Goal: Task Accomplishment & Management: Complete application form

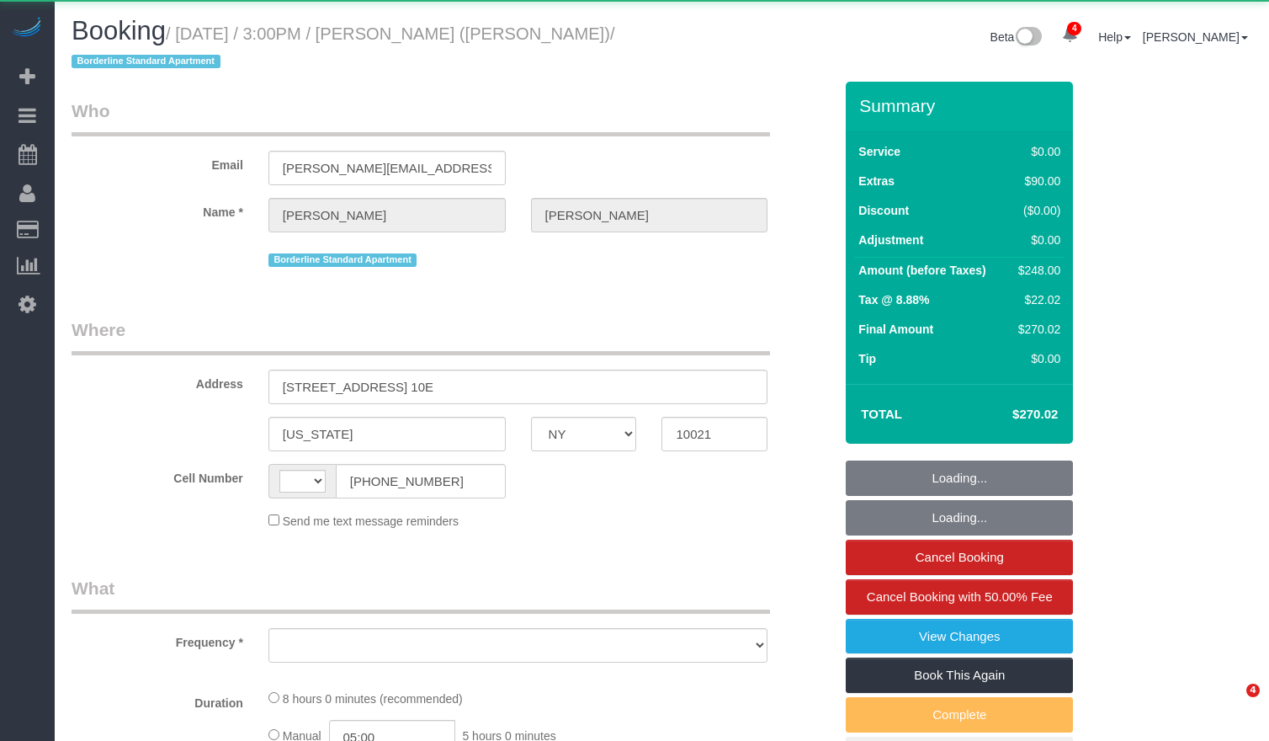
select select "NY"
select select "string:[GEOGRAPHIC_DATA]"
select select "object:931"
select select "spot1"
select select "number:89"
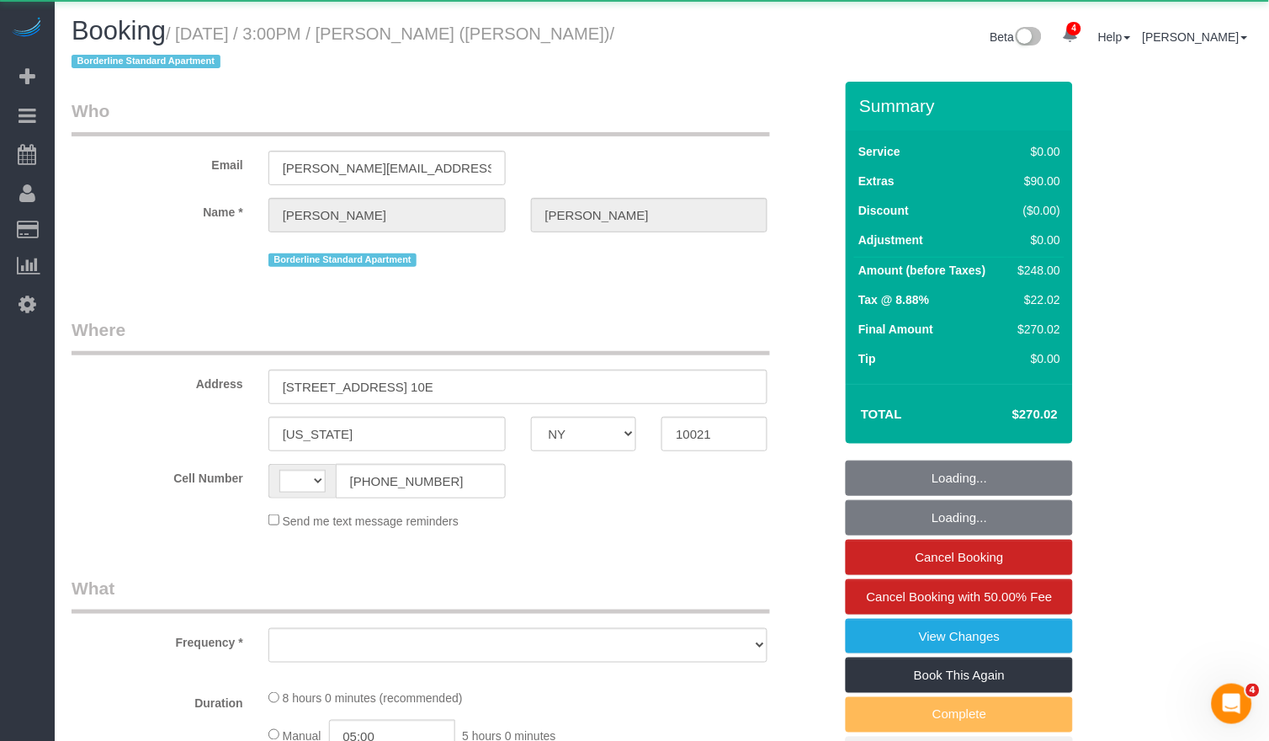
select select "number:90"
select select "number:15"
select select "number:6"
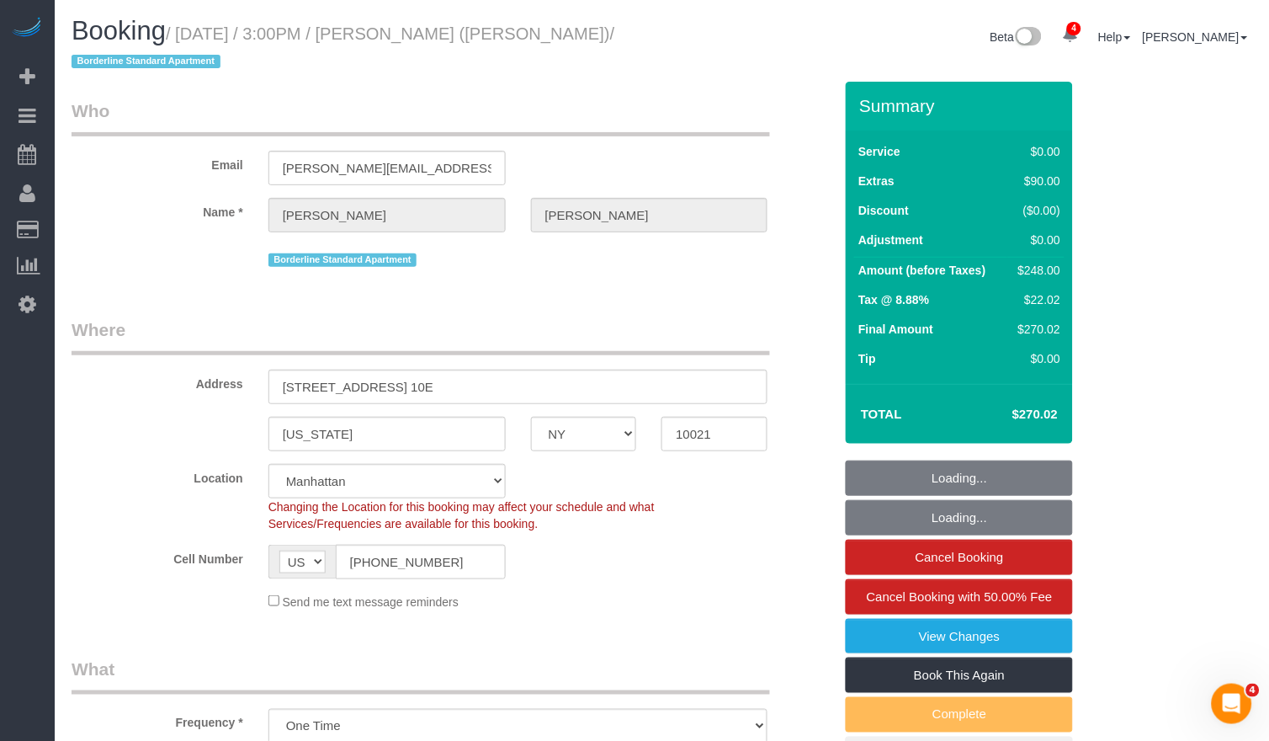
select select "object:1389"
select select "string:stripe-pm_1R58S94VGloSiKo7oTDM75CS"
select select "2"
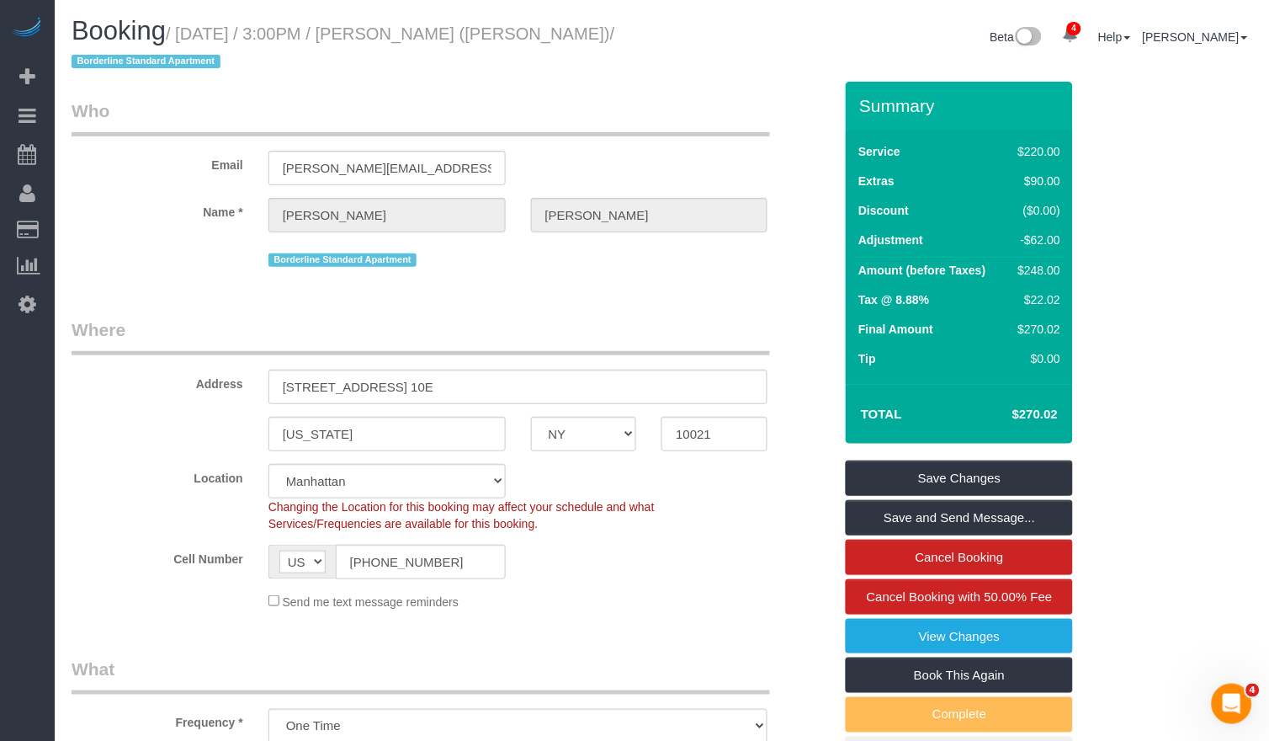
click at [578, 32] on h1 "Booking / [DATE] / 3:00PM / [PERSON_NAME] ([PERSON_NAME]) / Borderline Standard…" at bounding box center [361, 45] width 578 height 57
drag, startPoint x: 152, startPoint y: 63, endPoint x: 194, endPoint y: 40, distance: 47.8
click at [194, 40] on small "/ [DATE] / 3:00PM / [PERSON_NAME] ([PERSON_NAME]) / Borderline Standard Apartme…" at bounding box center [344, 47] width 544 height 47
copy small "[DATE] / 3:00PM / [PERSON_NAME] ([PERSON_NAME]"
click at [221, 151] on label "Email" at bounding box center [157, 162] width 197 height 23
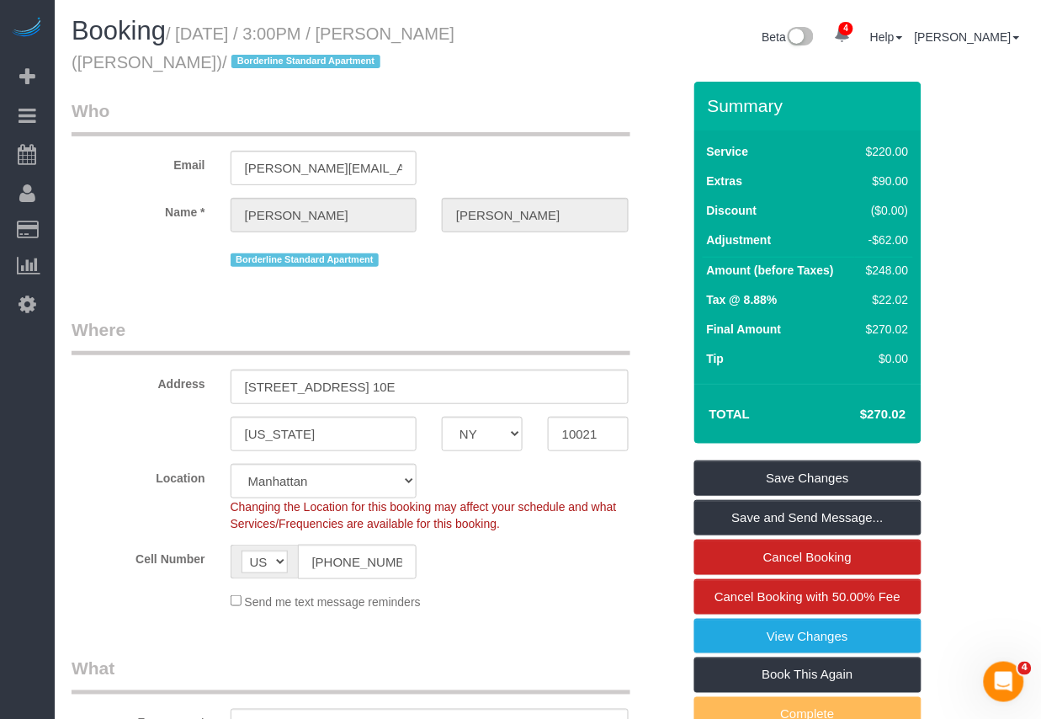
click at [348, 30] on small "/ [DATE] / 3:00PM / [PERSON_NAME] ([PERSON_NAME]) / Borderline Standard Apartme…" at bounding box center [263, 47] width 383 height 47
click at [352, 30] on small "/ [DATE] / 3:00PM / [PERSON_NAME] ([PERSON_NAME]) / Borderline Standard Apartme…" at bounding box center [263, 47] width 383 height 47
click at [349, 31] on small "/ [DATE] / 3:00PM / [PERSON_NAME] ([PERSON_NAME]) / Borderline Standard Apartme…" at bounding box center [263, 47] width 383 height 47
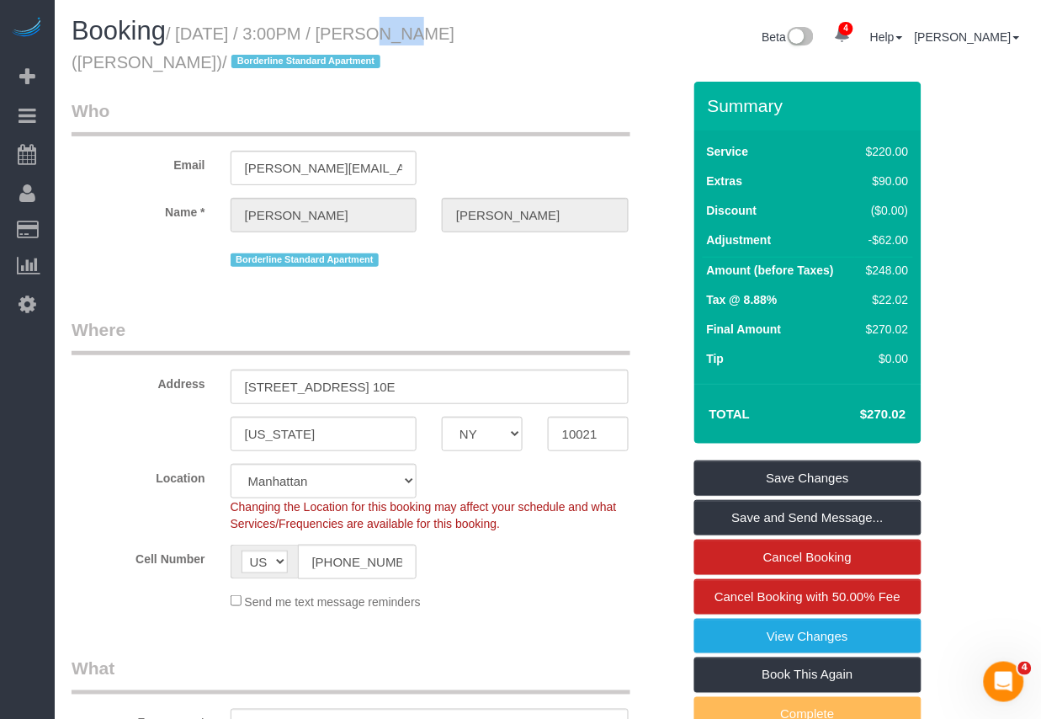
click at [349, 31] on small "/ [DATE] / 3:00PM / [PERSON_NAME] ([PERSON_NAME]) / Borderline Standard Apartme…" at bounding box center [263, 47] width 383 height 47
click at [325, 37] on small "/ [DATE] / 3:00PM / [PERSON_NAME] ([PERSON_NAME]) / Borderline Standard Apartme…" at bounding box center [263, 47] width 383 height 47
drag, startPoint x: 332, startPoint y: 34, endPoint x: 391, endPoint y: 35, distance: 58.9
click at [391, 35] on small "/ [DATE] / 3:00PM / [PERSON_NAME] ([PERSON_NAME]) / Borderline Standard Apartme…" at bounding box center [263, 47] width 383 height 47
copy small "3:00PM"
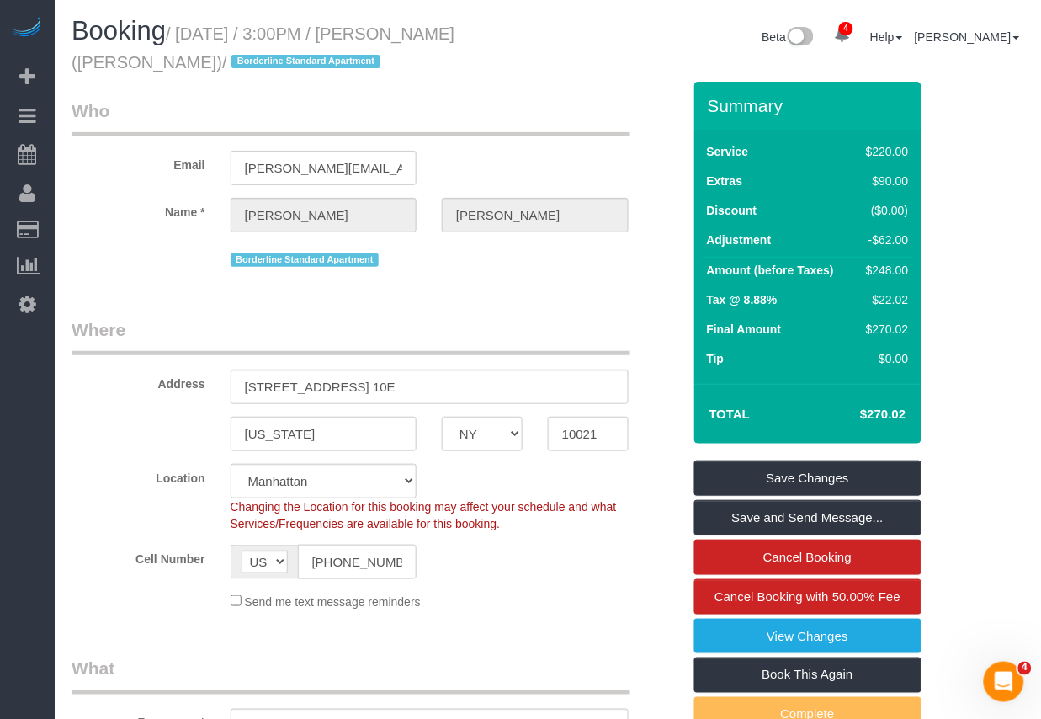
click at [197, 271] on fieldset "Who Email [PERSON_NAME][EMAIL_ADDRESS][DOMAIN_NAME] Name * [PERSON_NAME][GEOGRA…" at bounding box center [377, 190] width 610 height 185
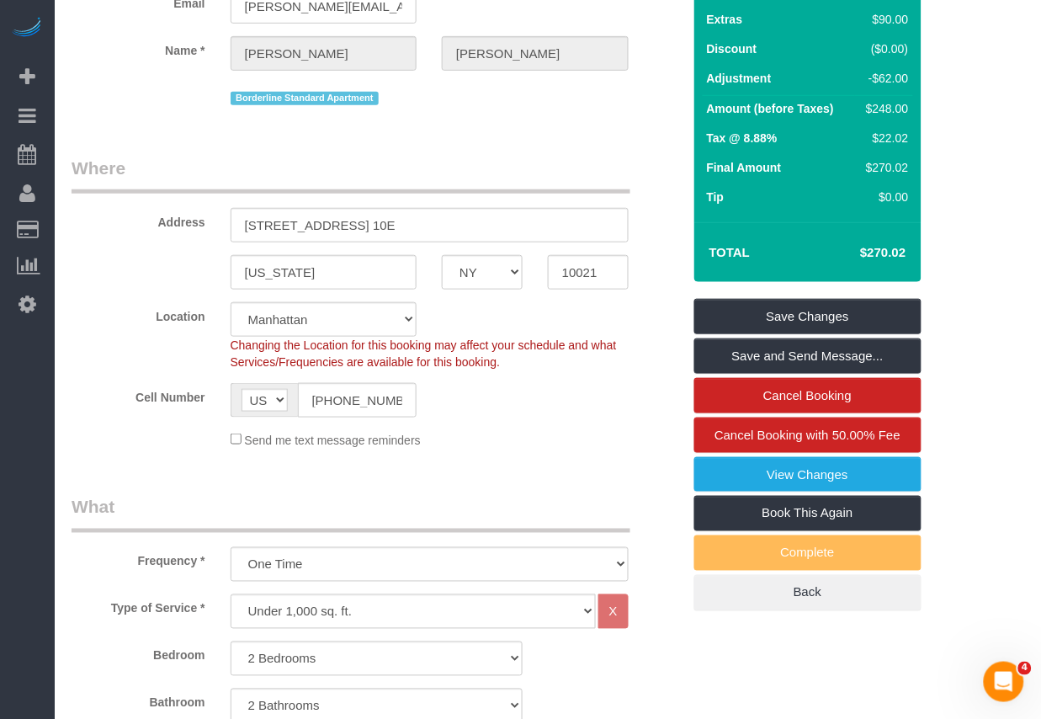
scroll to position [196, 0]
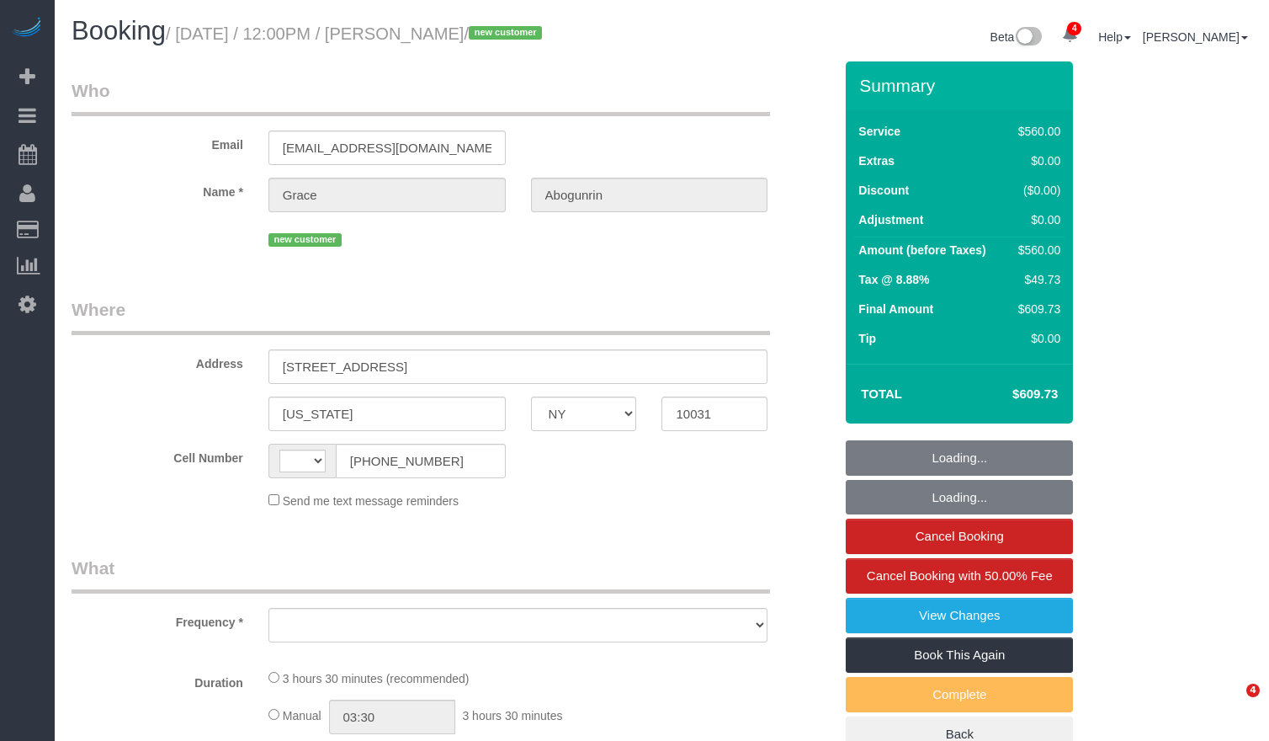
select select "NY"
select select "string:[GEOGRAPHIC_DATA]"
select select "object:811"
select select "number:60"
select select "number:75"
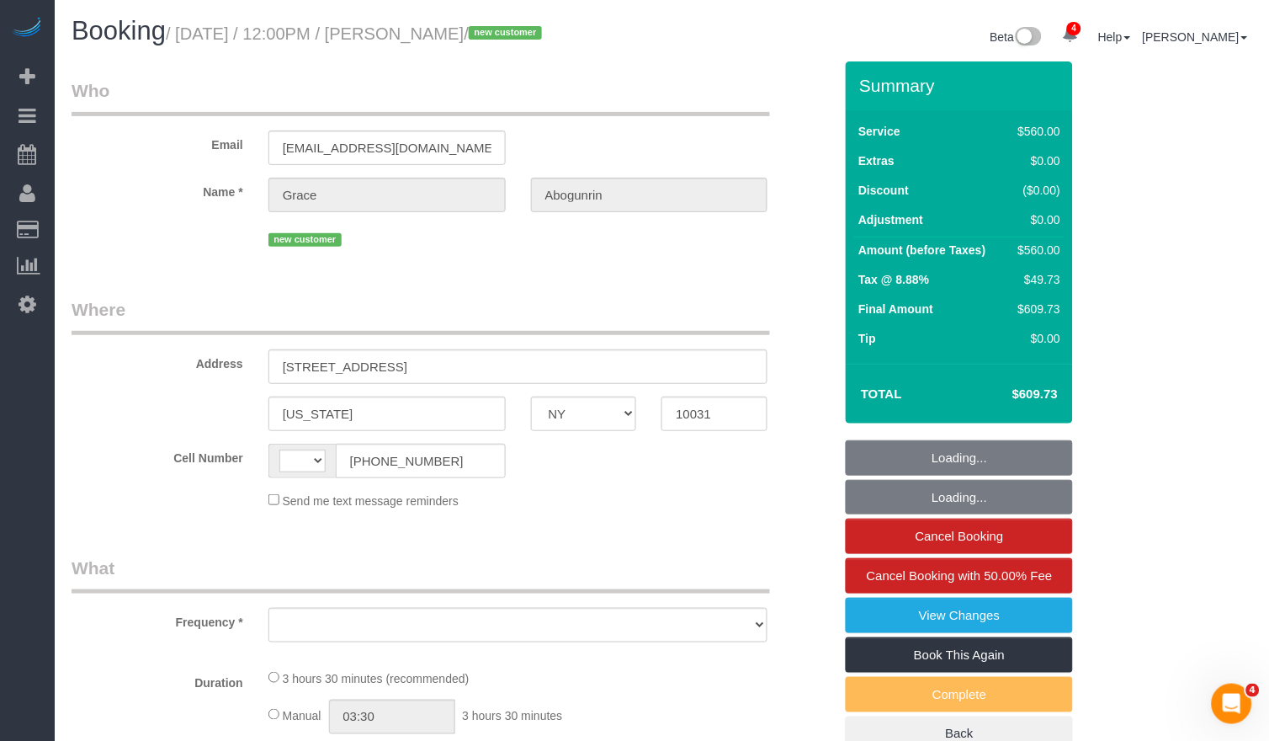
select select "number:15"
select select "number:5"
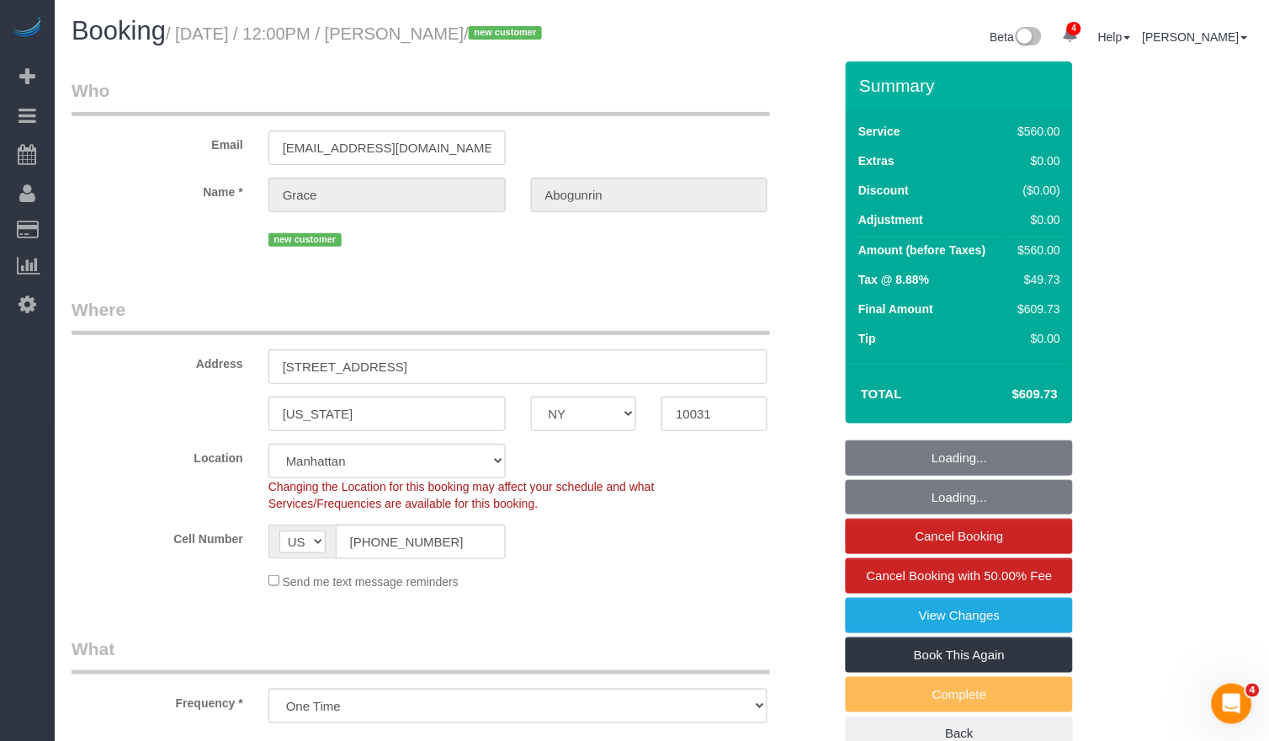
select select "2"
select select "210"
select select "string:stripe-pm_1Rxpt54VGloSiKo7q1aHPImV"
select select "object:949"
select select "spot1"
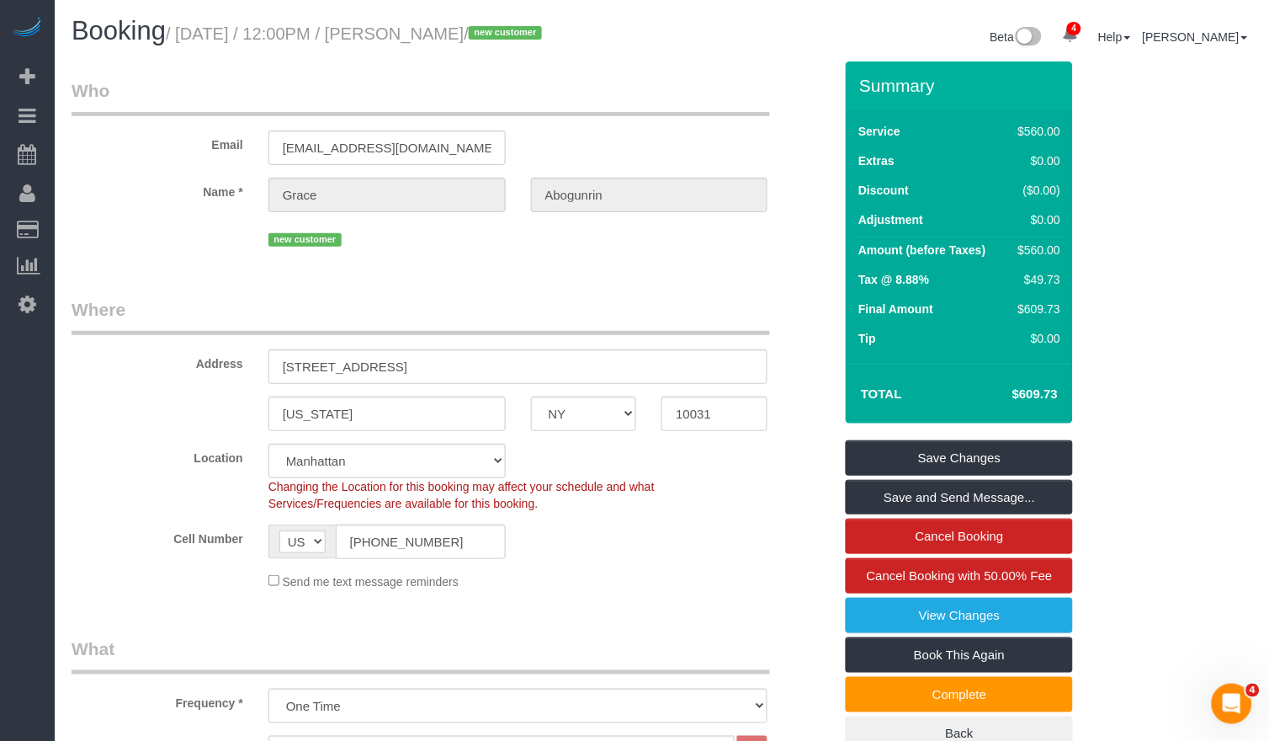
drag, startPoint x: 187, startPoint y: 37, endPoint x: 523, endPoint y: 40, distance: 335.9
click at [536, 39] on small "/ August 26, 2025 / 12:00PM / Grace Abogunrin / new customer" at bounding box center [356, 33] width 381 height 19
copy small "August 26, 2025 / 12:00PM / Grace Abogunrin"
